Goal: Book appointment/travel/reservation

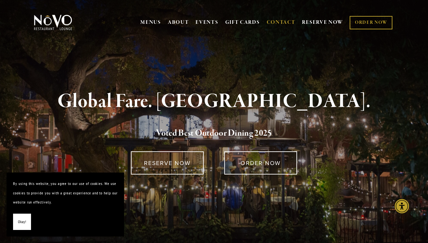
click at [276, 22] on link "CONTACT" at bounding box center [281, 22] width 29 height 12
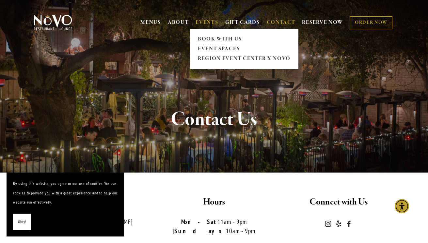
click at [204, 20] on link "EVENTS" at bounding box center [207, 22] width 23 height 7
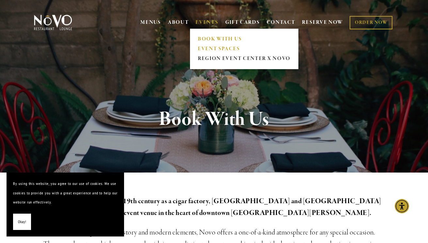
click at [216, 49] on link "EVENT SPACES" at bounding box center [244, 49] width 97 height 10
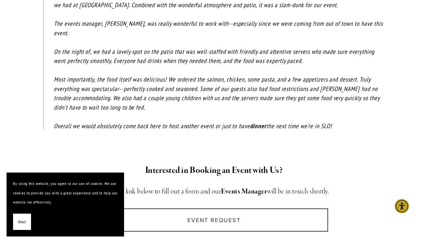
scroll to position [938, 0]
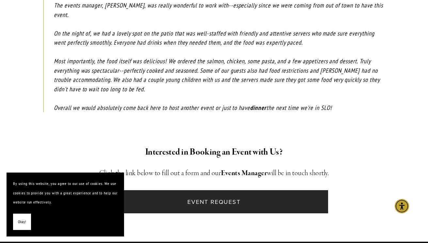
click at [199, 190] on link "Event Request" at bounding box center [214, 201] width 228 height 23
